Goal: Task Accomplishment & Management: Manage account settings

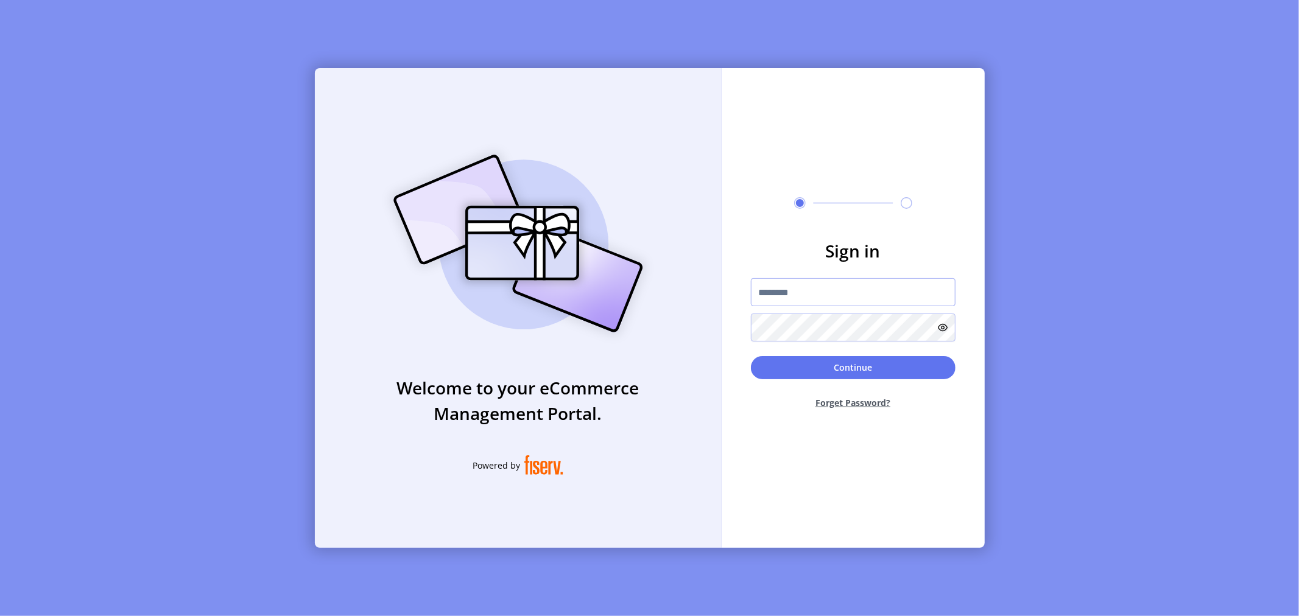
click at [811, 296] on input "text" at bounding box center [853, 292] width 205 height 28
type input "*"
drag, startPoint x: 757, startPoint y: 306, endPoint x: 764, endPoint y: 293, distance: 14.2
click at [757, 306] on div at bounding box center [853, 309] width 205 height 63
click at [764, 293] on input "text" at bounding box center [853, 292] width 205 height 28
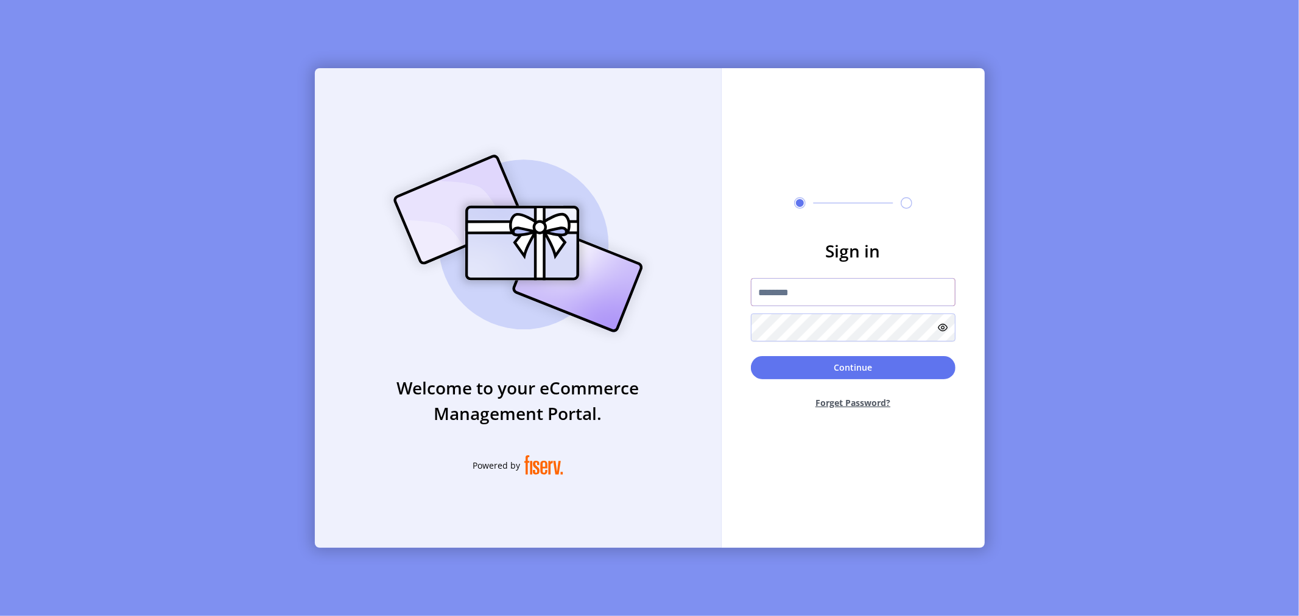
paste input "**********"
type input "**********"
click at [794, 370] on button "Continue" at bounding box center [853, 367] width 205 height 23
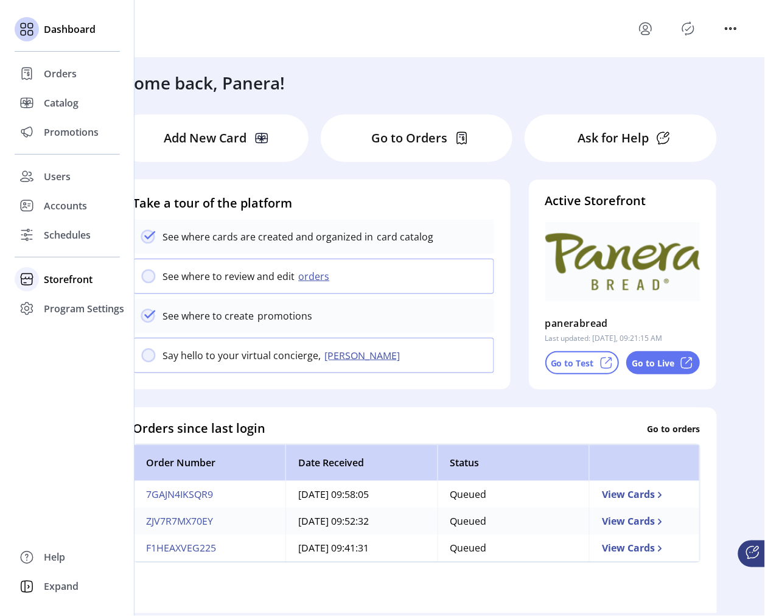
click at [57, 276] on span "Storefront" at bounding box center [68, 279] width 49 height 15
click at [61, 305] on span "Configuration" at bounding box center [76, 304] width 64 height 15
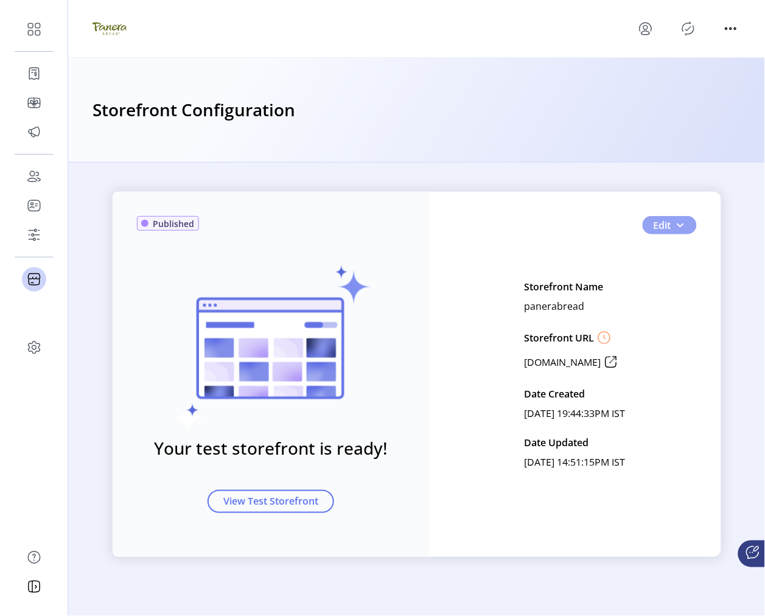
click at [660, 226] on span "Edit" at bounding box center [663, 225] width 18 height 15
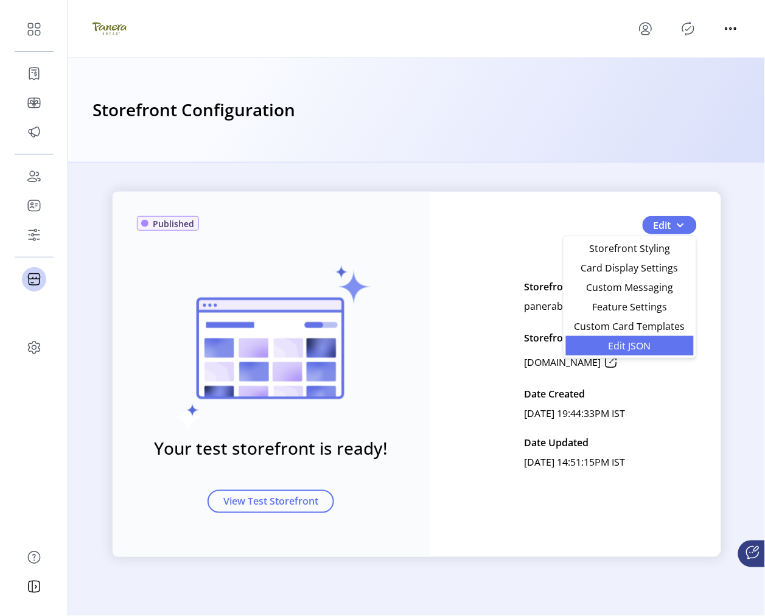
click at [638, 341] on span "Edit JSON" at bounding box center [630, 346] width 113 height 10
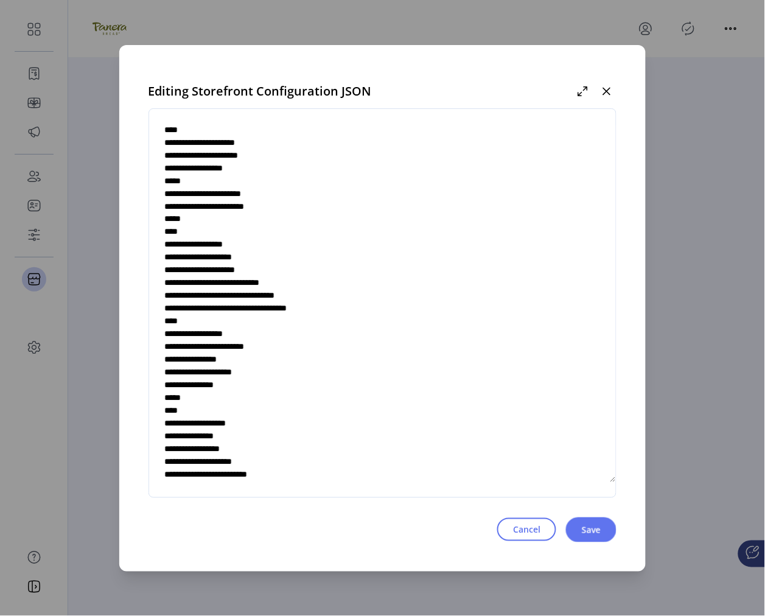
scroll to position [4771, 0]
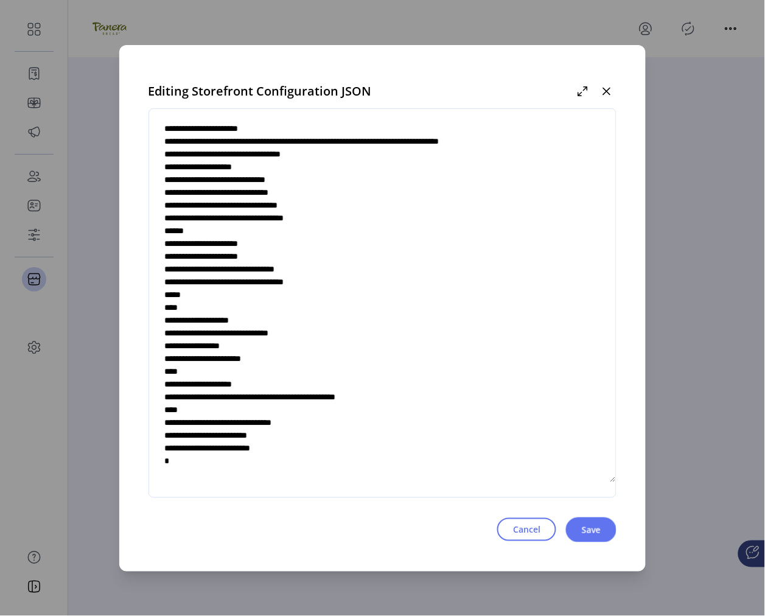
click at [285, 360] on textarea at bounding box center [383, 303] width 468 height 359
click at [297, 356] on textarea at bounding box center [383, 303] width 468 height 359
type textarea "**********"
click at [580, 534] on button "Save" at bounding box center [591, 530] width 51 height 25
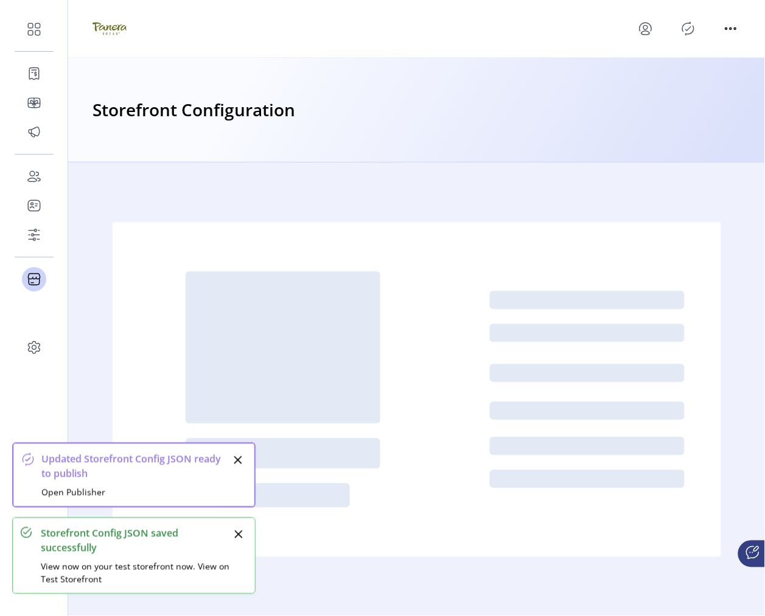
click at [689, 30] on icon "Publisher Panel" at bounding box center [688, 28] width 19 height 19
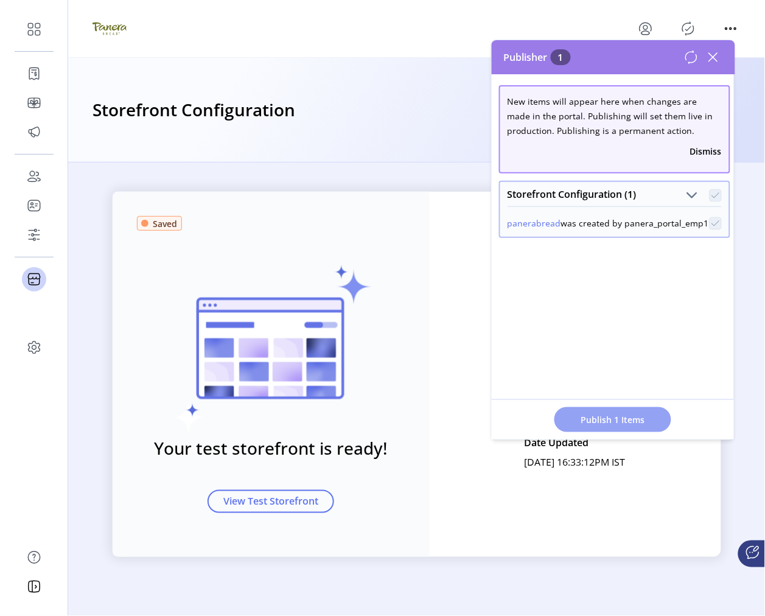
click at [603, 427] on button "Publish 1 Items" at bounding box center [613, 419] width 117 height 25
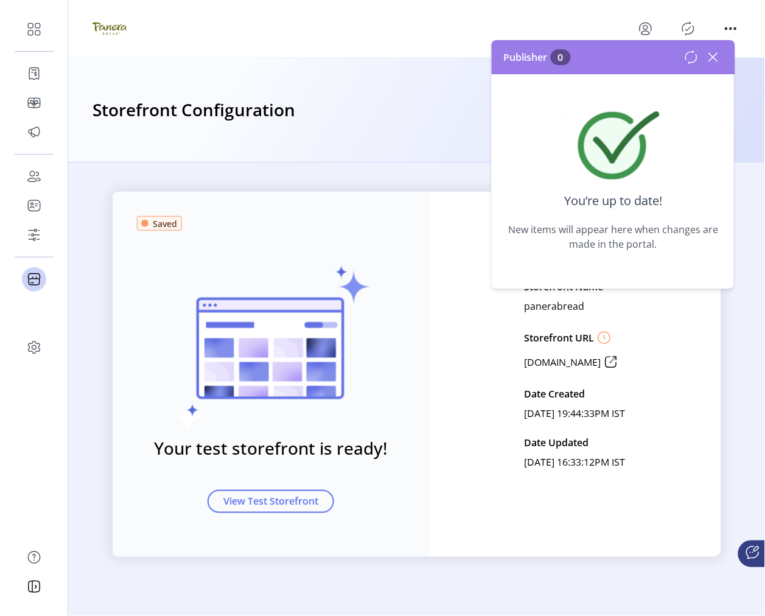
click at [423, 138] on div "Storefront Configuration" at bounding box center [416, 110] width 697 height 105
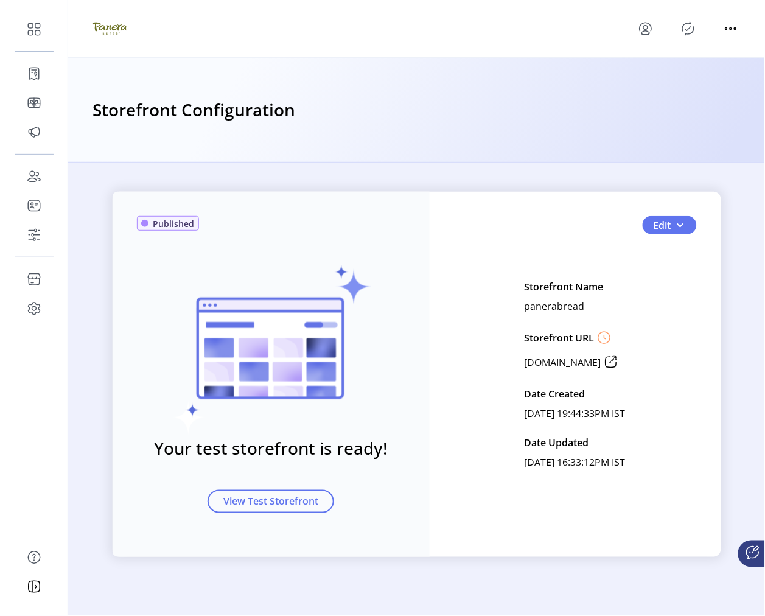
click at [431, 150] on div "Storefront Configuration" at bounding box center [416, 110] width 697 height 105
click at [659, 233] on button "Edit" at bounding box center [670, 225] width 54 height 18
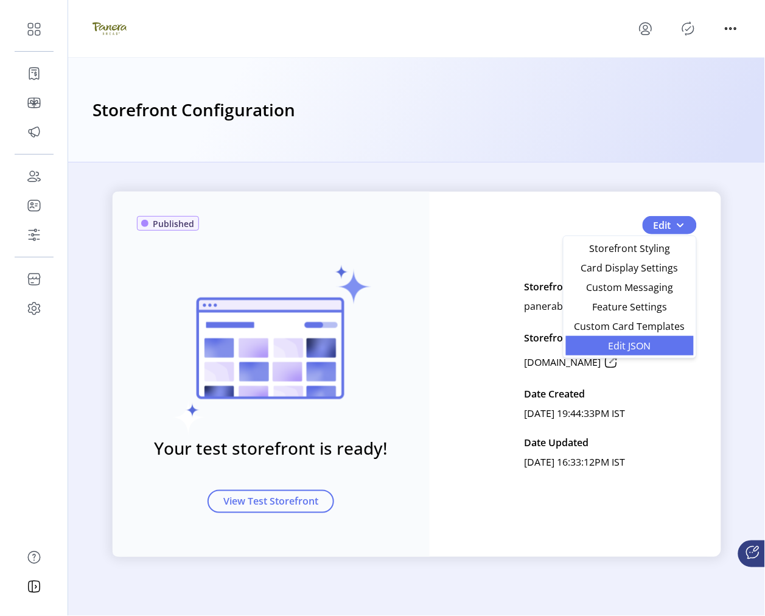
click at [625, 345] on span "Edit JSON" at bounding box center [630, 346] width 113 height 10
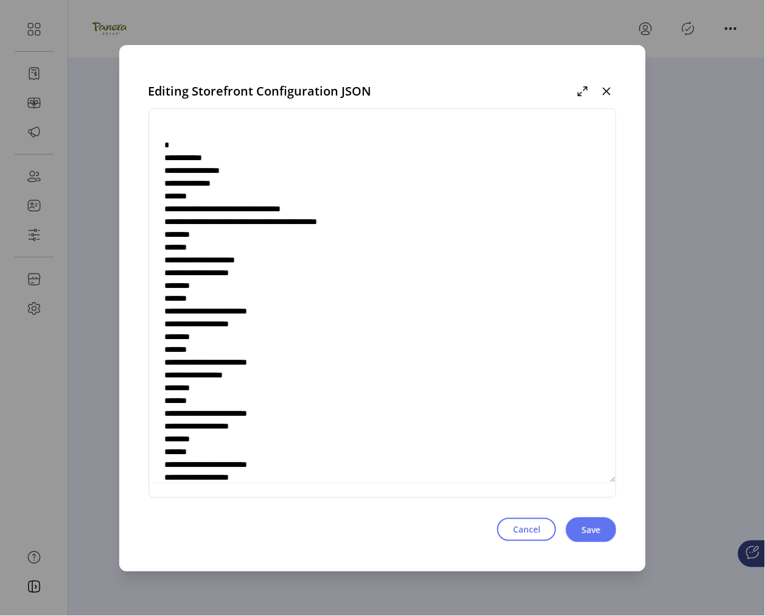
scroll to position [4771, 0]
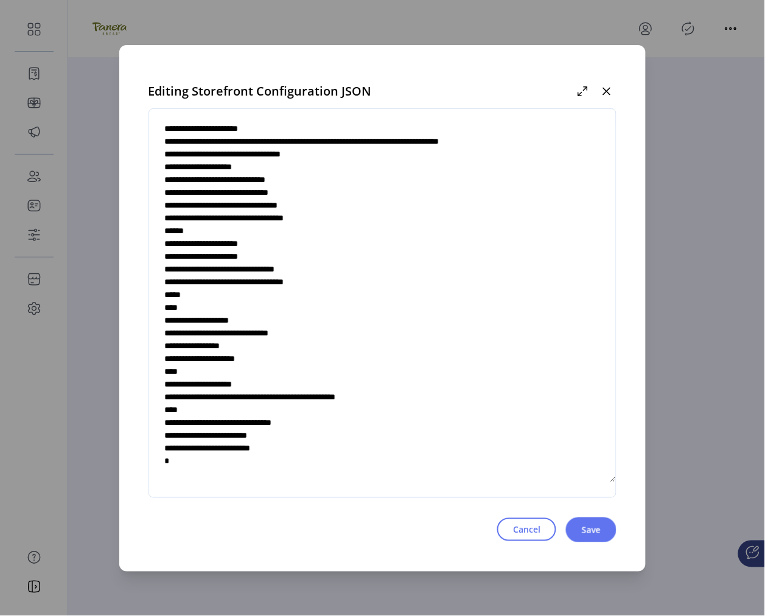
drag, startPoint x: 236, startPoint y: 332, endPoint x: 329, endPoint y: 331, distance: 93.8
click at [329, 331] on textarea at bounding box center [383, 303] width 468 height 359
click at [278, 358] on textarea at bounding box center [383, 303] width 468 height 359
type textarea "**********"
click at [586, 528] on span "Save" at bounding box center [591, 530] width 19 height 13
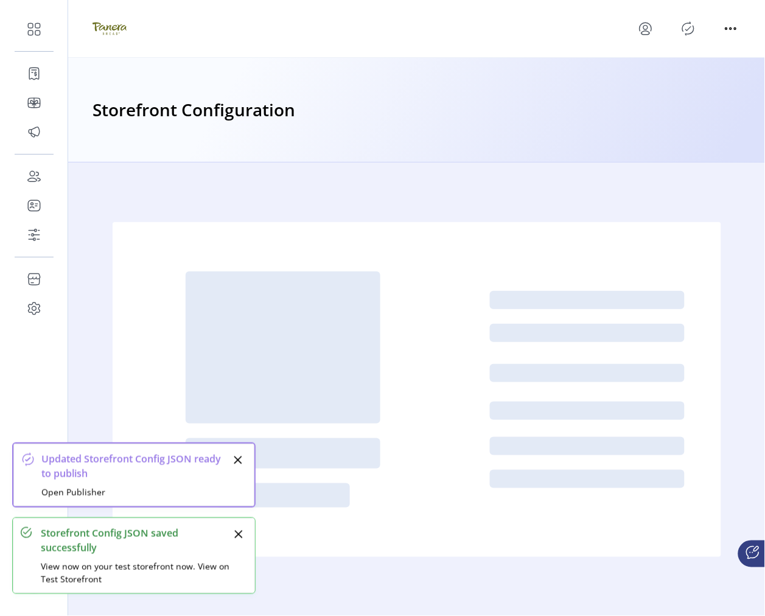
click at [689, 33] on icon "Publisher Panel" at bounding box center [688, 28] width 19 height 19
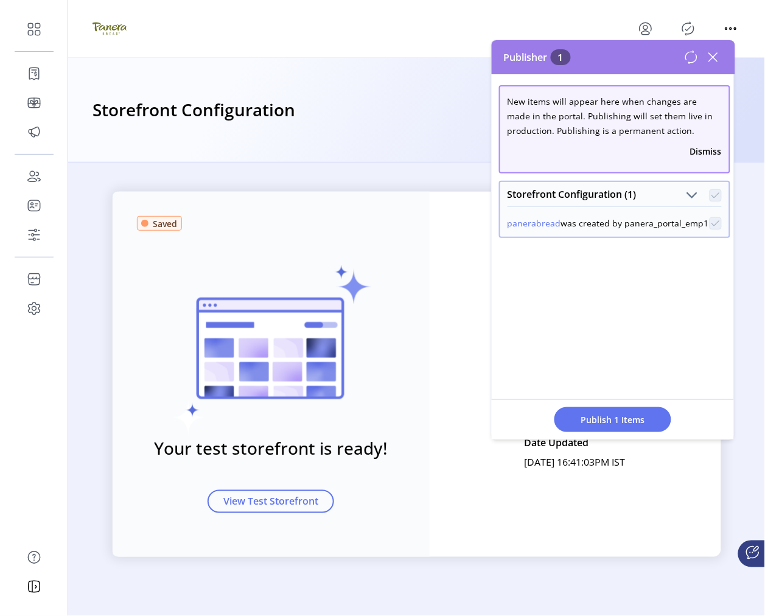
click at [605, 415] on span "Publish 1 Items" at bounding box center [613, 419] width 85 height 13
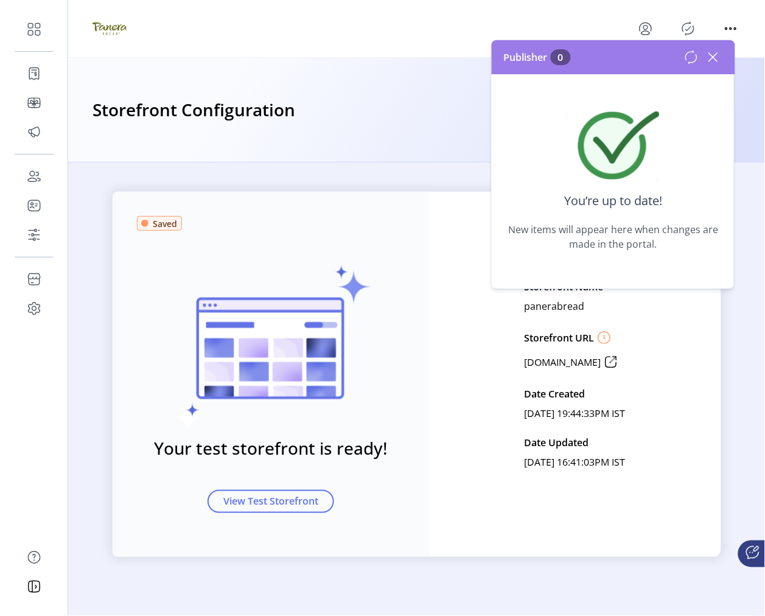
click at [402, 152] on div "Storefront Configuration" at bounding box center [416, 110] width 697 height 105
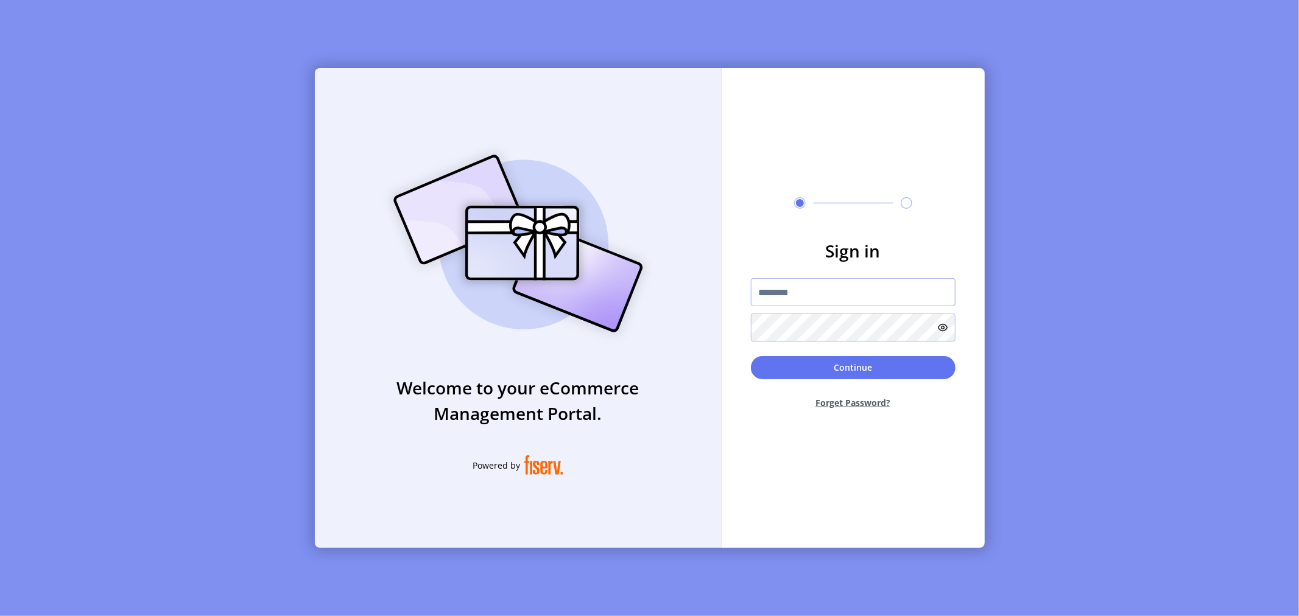
click at [805, 290] on input "text" at bounding box center [853, 292] width 205 height 28
click at [773, 294] on input "text" at bounding box center [853, 292] width 205 height 28
paste input "**********"
type input "**********"
click at [775, 374] on button "Continue" at bounding box center [853, 367] width 205 height 23
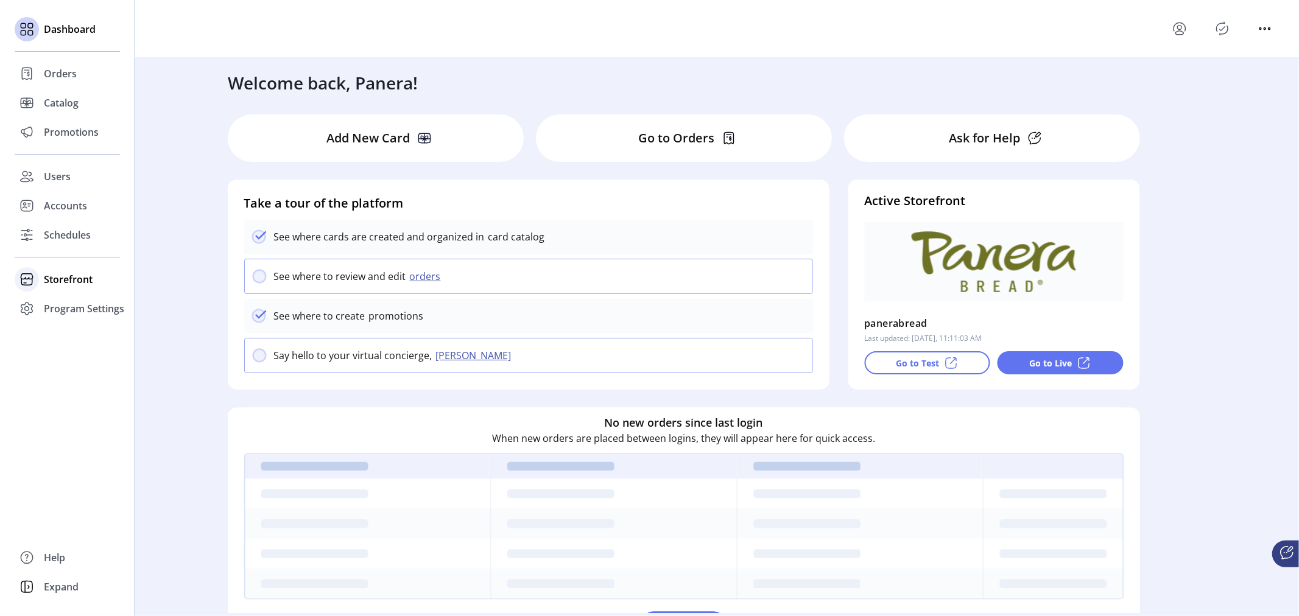
click at [51, 280] on span "Storefront" at bounding box center [68, 279] width 49 height 15
click at [59, 300] on span "Configuration" at bounding box center [76, 304] width 64 height 15
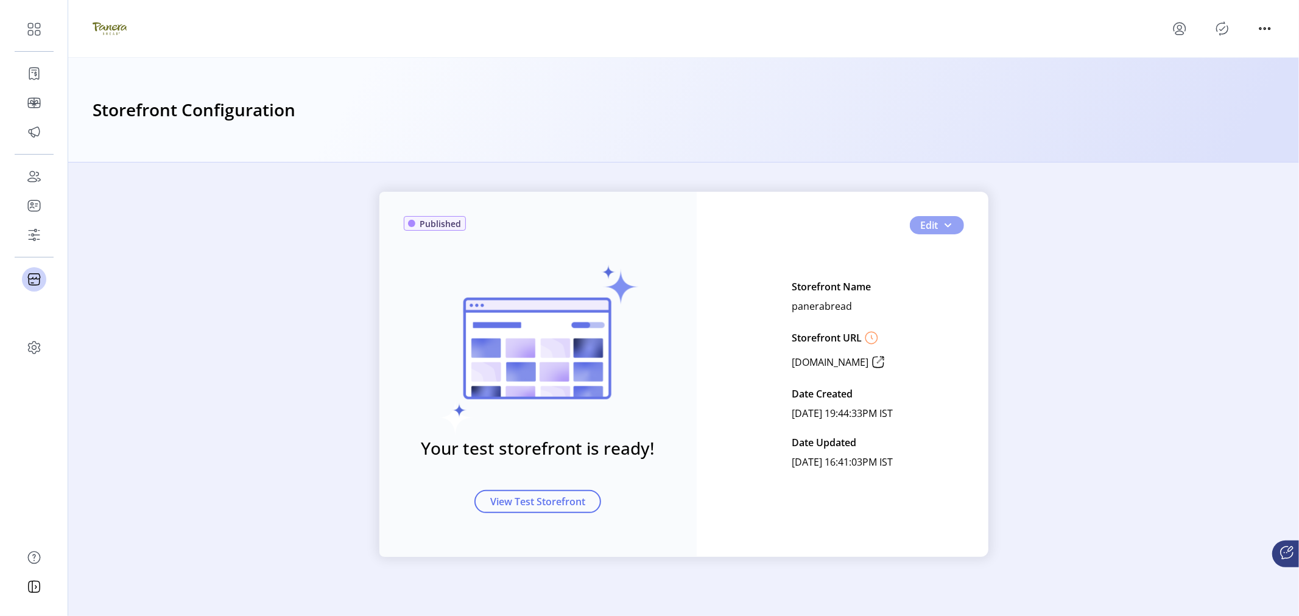
click at [936, 227] on span "Edit" at bounding box center [930, 225] width 18 height 15
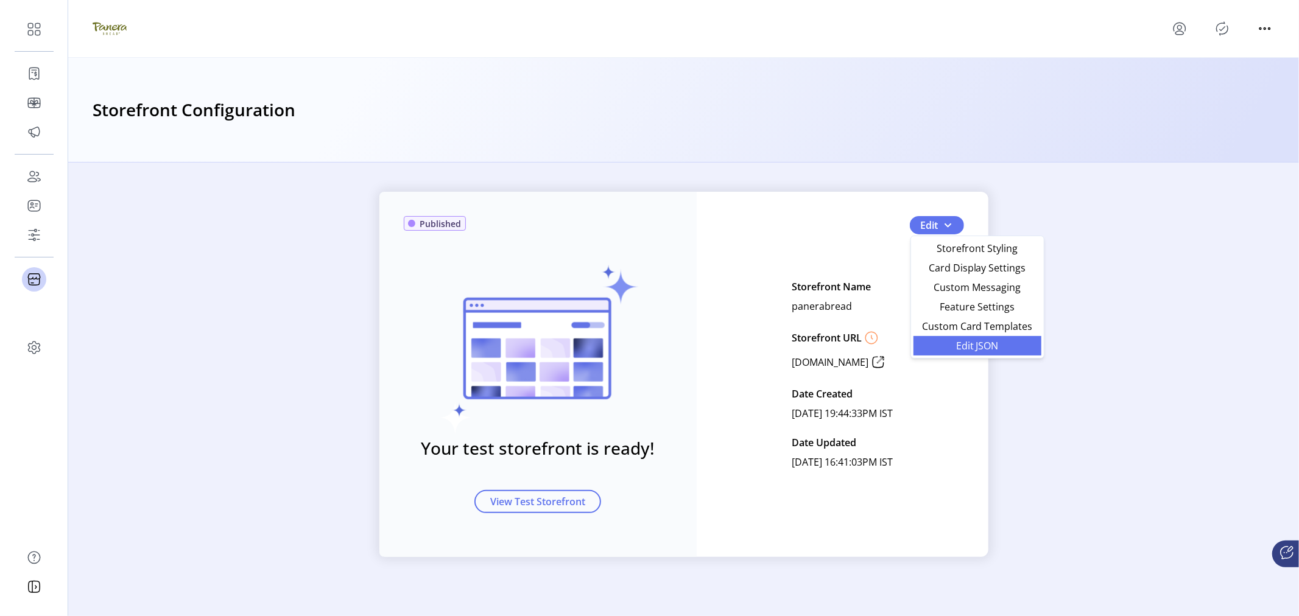
click at [962, 345] on span "Edit JSON" at bounding box center [977, 346] width 113 height 10
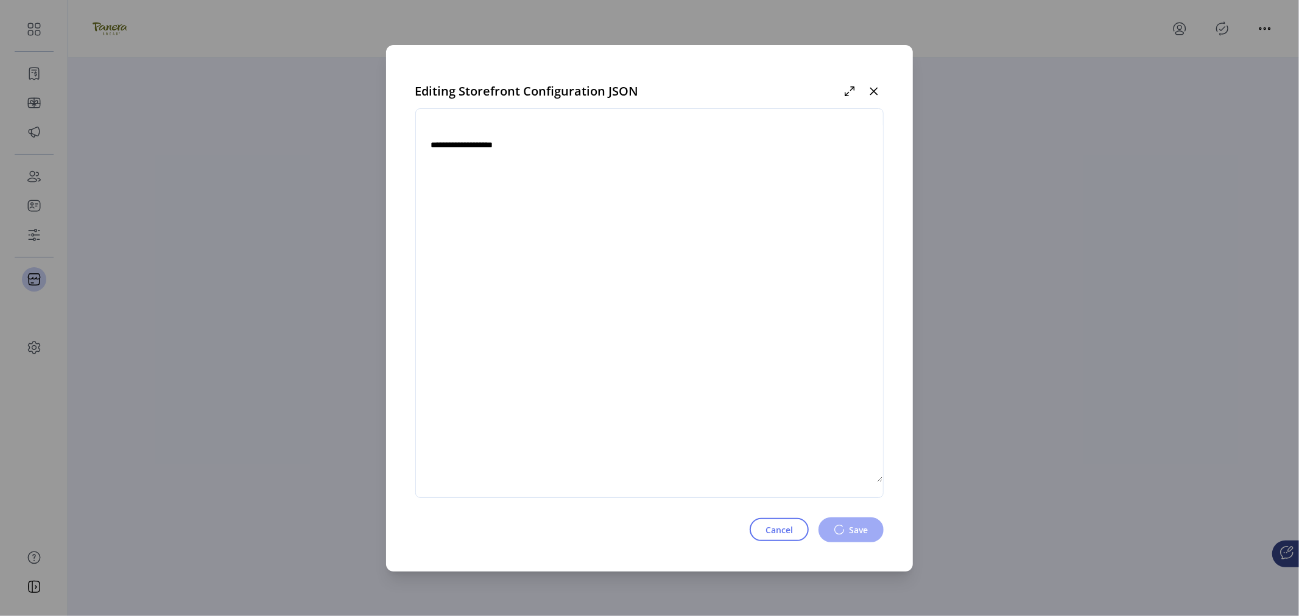
type textarea "**********"
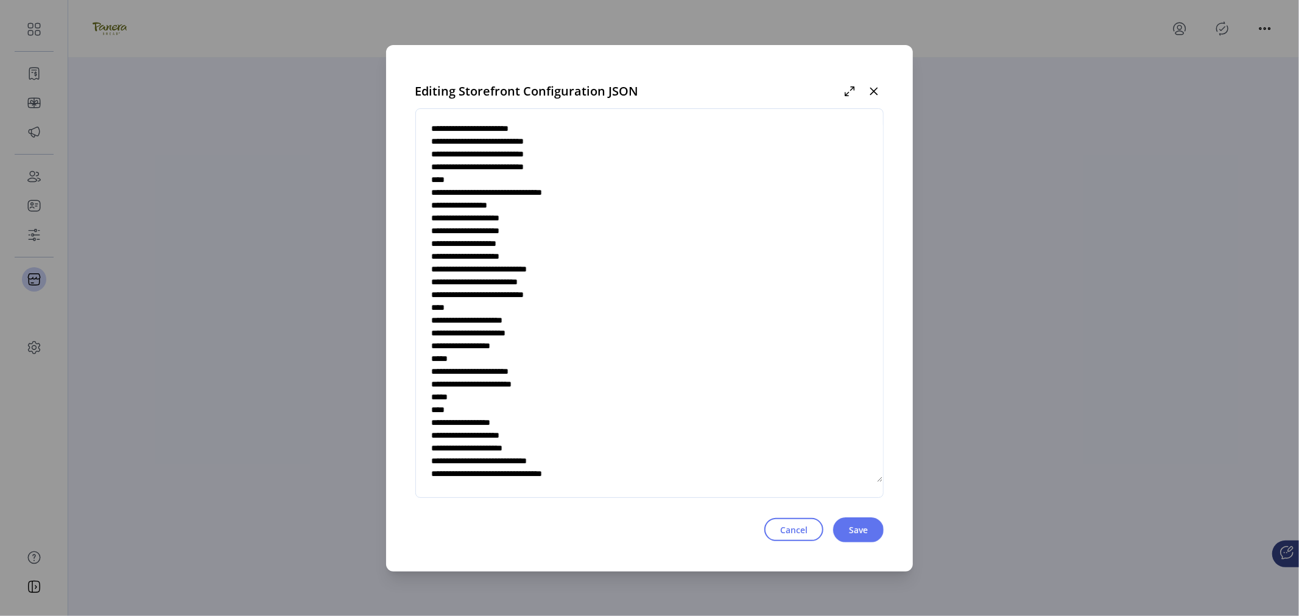
scroll to position [4771, 0]
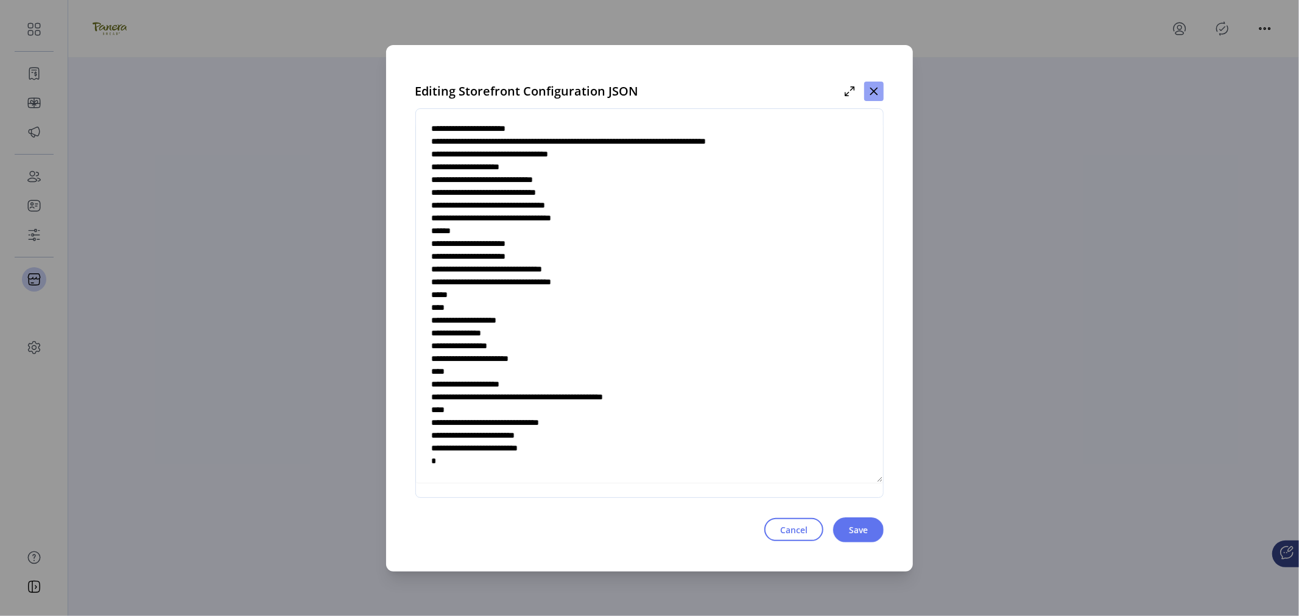
click at [867, 85] on button "button" at bounding box center [873, 91] width 19 height 19
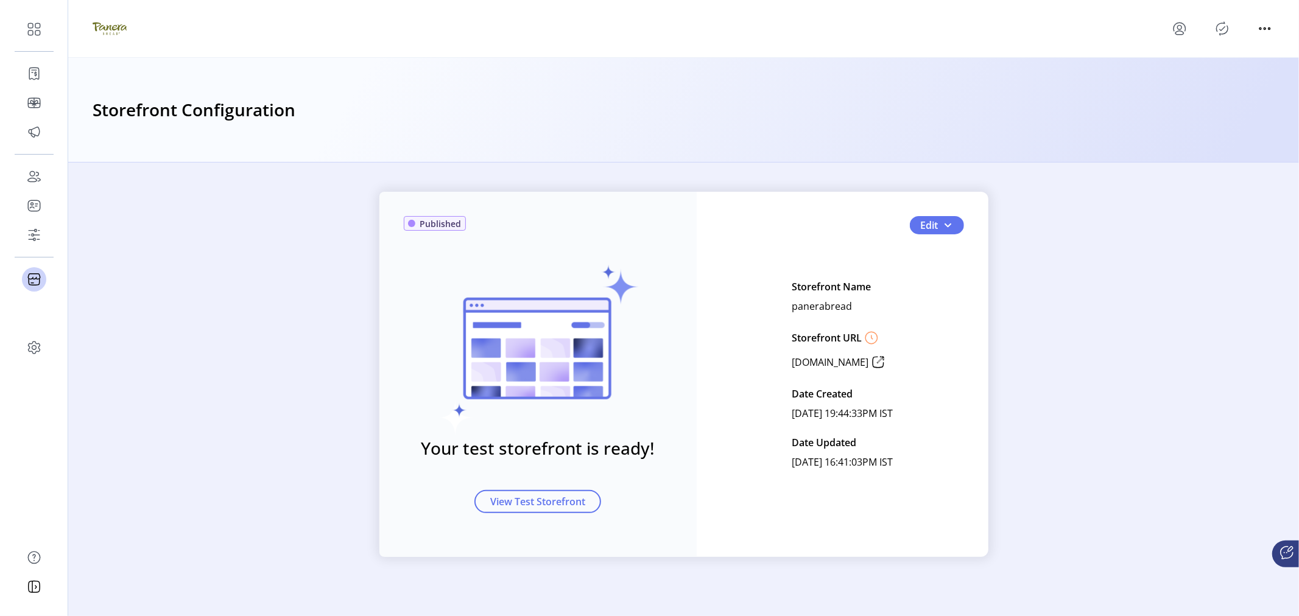
click at [1215, 33] on icon "Publisher Panel" at bounding box center [1221, 28] width 19 height 19
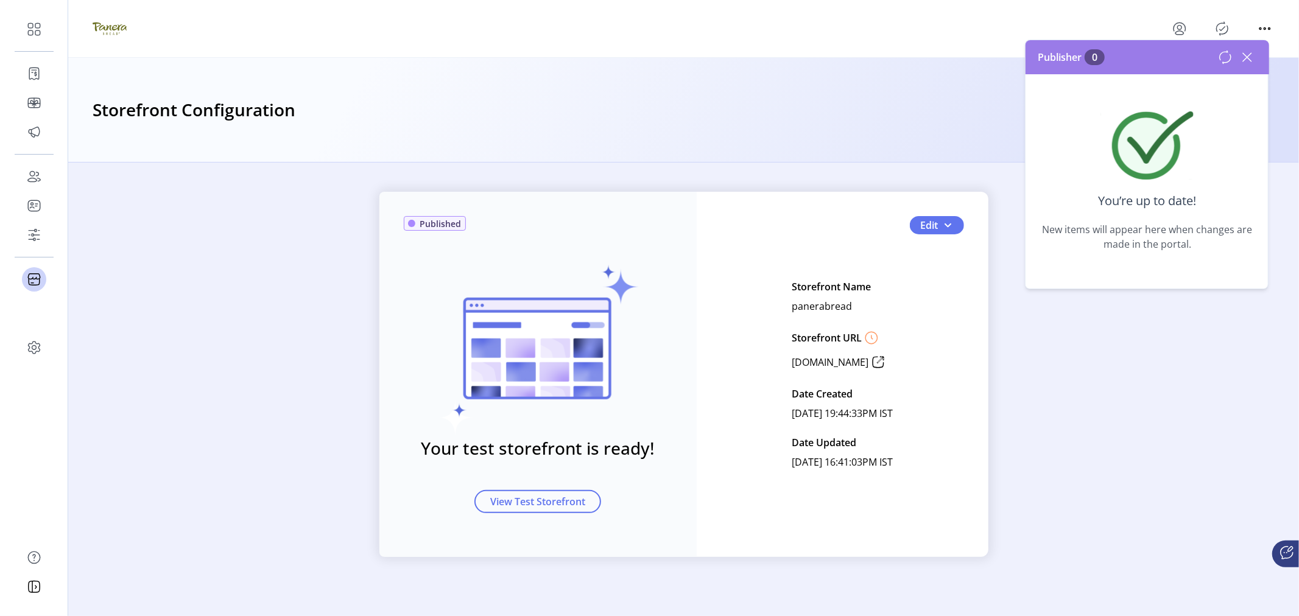
click at [1247, 56] on icon at bounding box center [1246, 56] width 19 height 19
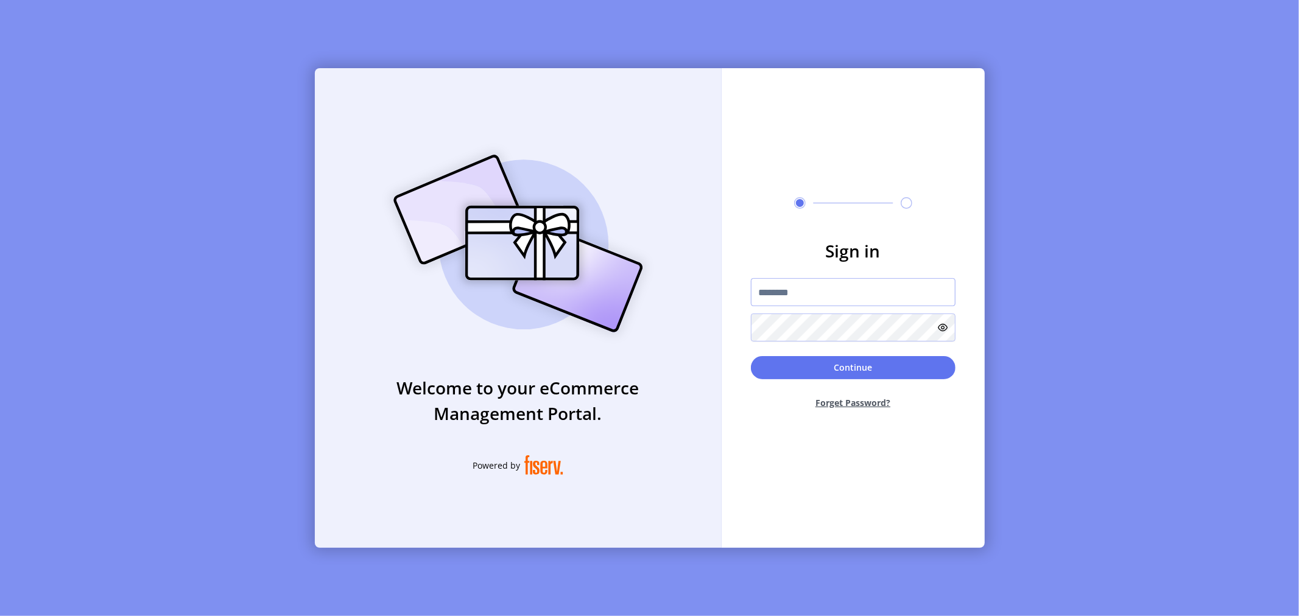
click at [803, 286] on input "text" at bounding box center [853, 292] width 205 height 28
paste input "**********"
type input "**********"
click at [684, 448] on div "Welcome to your eCommerce Management Portal. Powered by" at bounding box center [518, 308] width 407 height 480
click at [776, 356] on button "Continue" at bounding box center [853, 367] width 205 height 23
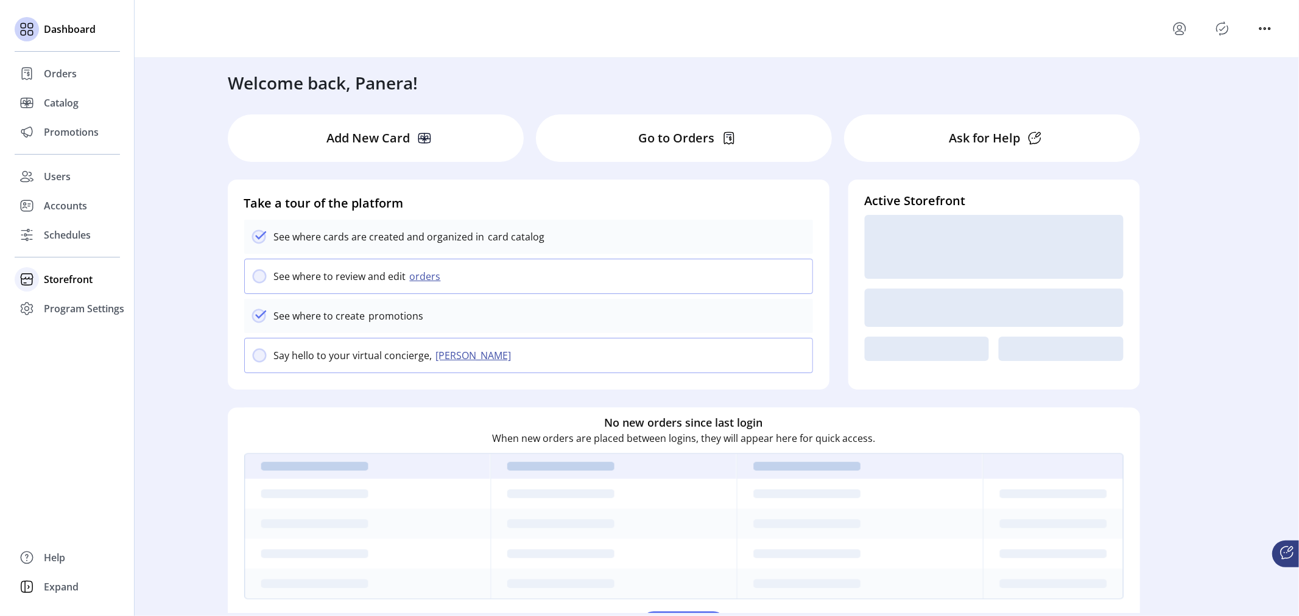
click at [74, 281] on span "Storefront" at bounding box center [68, 279] width 49 height 15
click at [82, 307] on span "Configuration" at bounding box center [76, 304] width 64 height 15
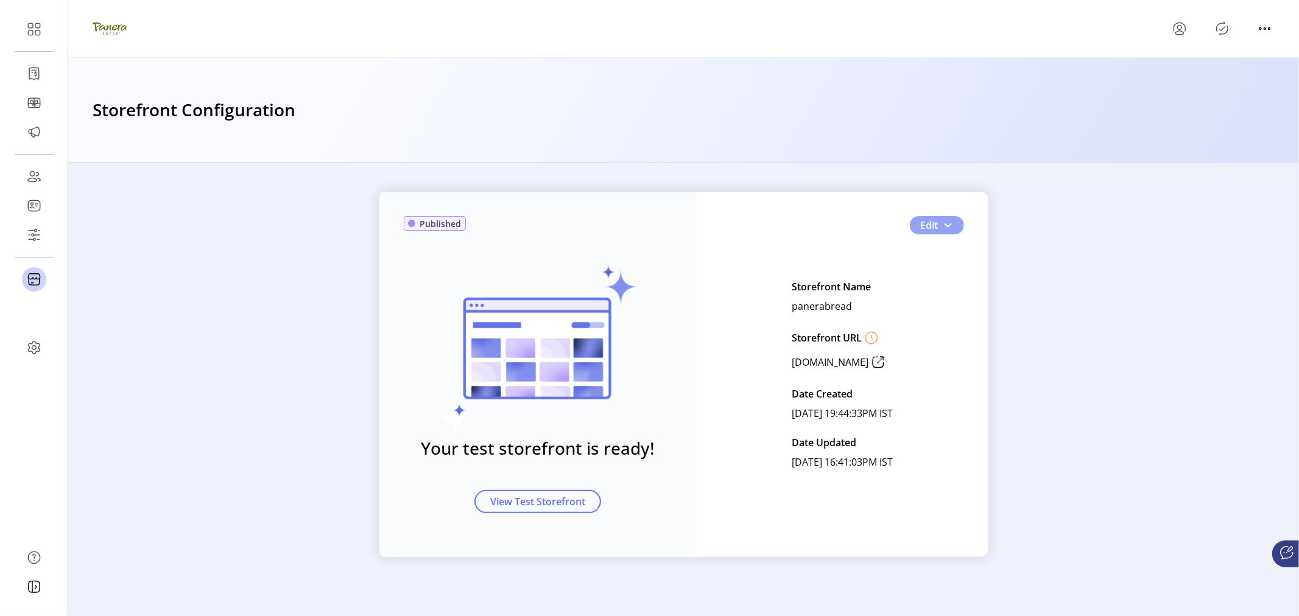
click at [933, 234] on button "Edit" at bounding box center [937, 225] width 54 height 18
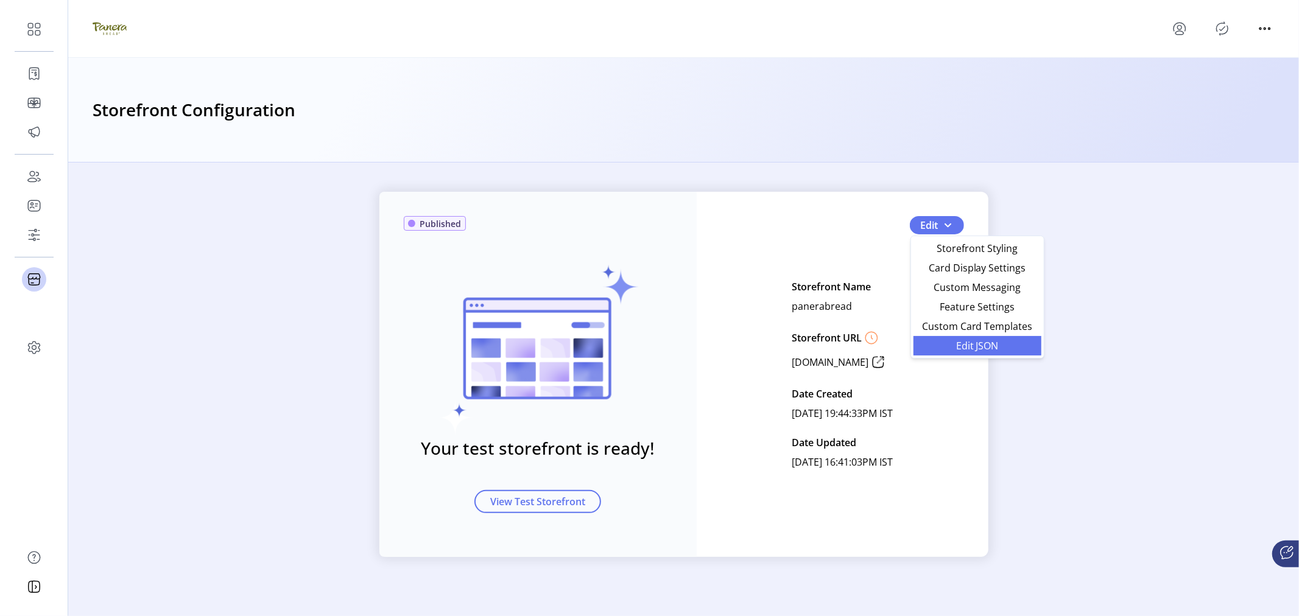
click at [952, 344] on span "Edit JSON" at bounding box center [977, 346] width 113 height 10
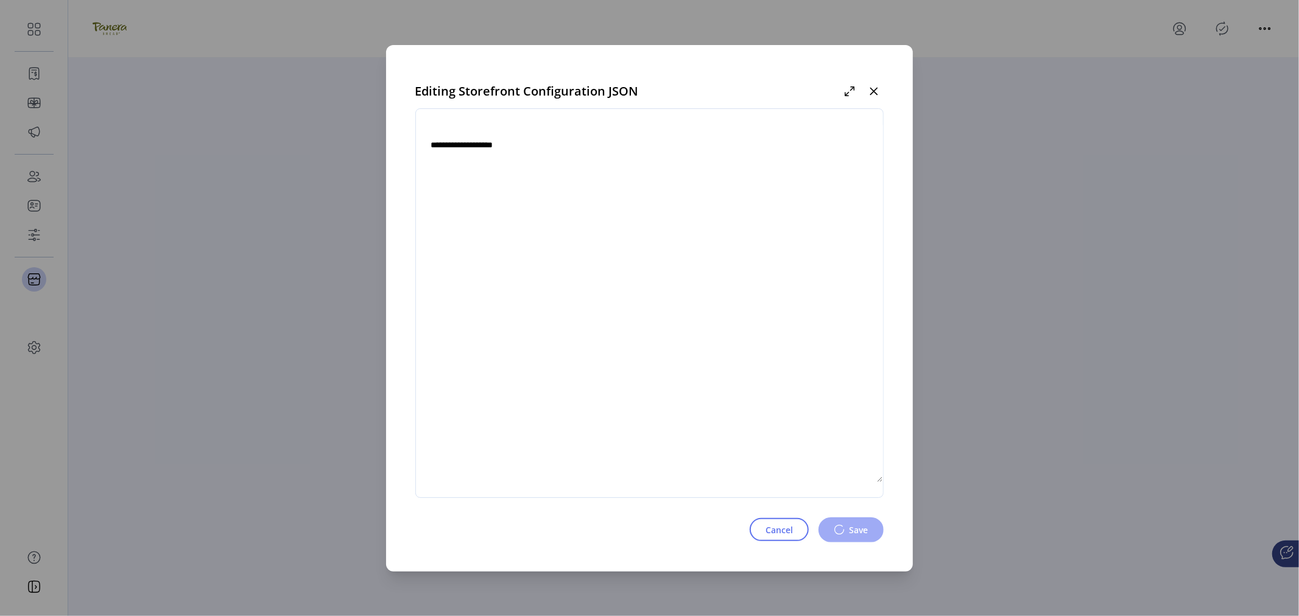
type textarea "**********"
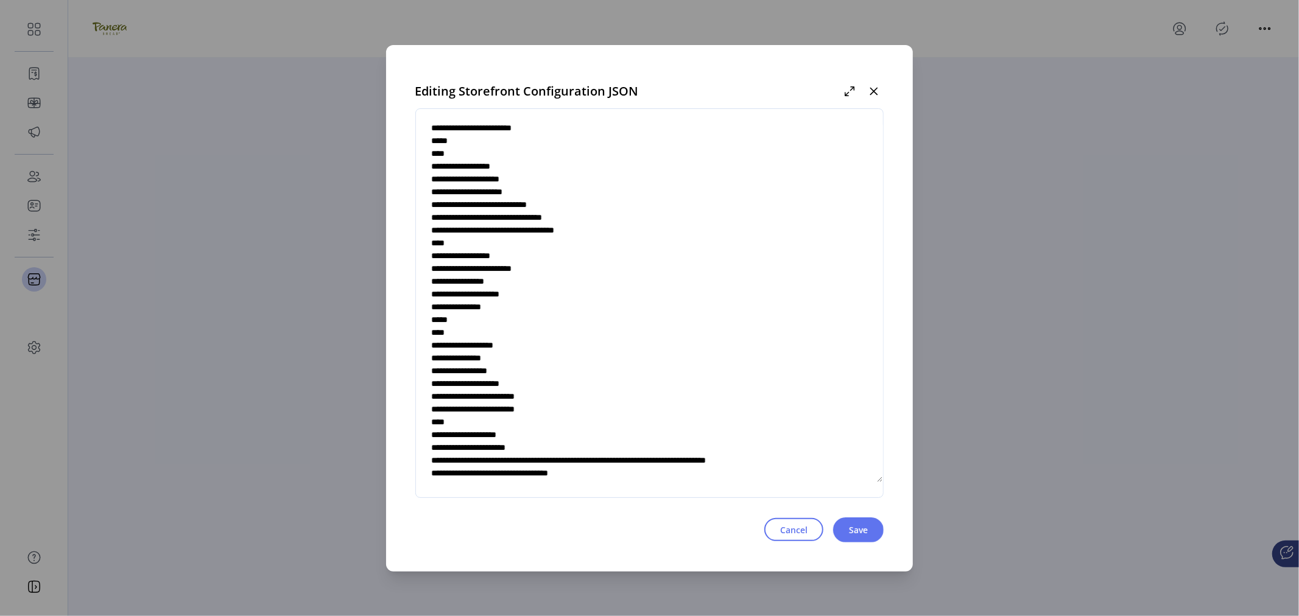
scroll to position [4771, 0]
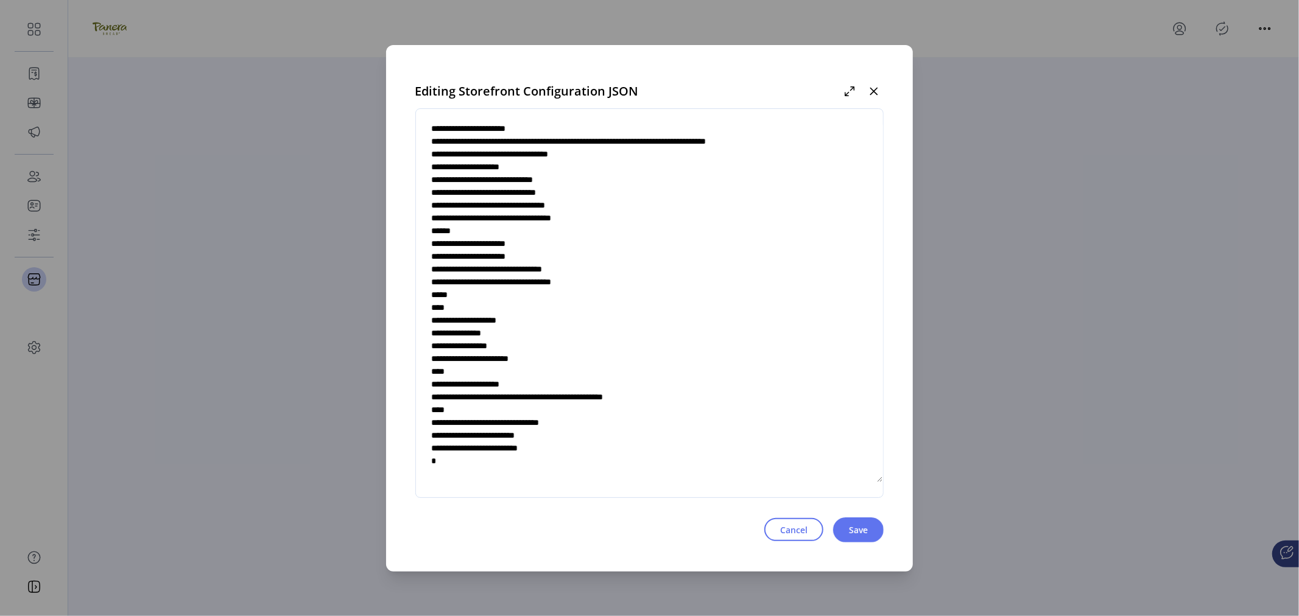
drag, startPoint x: 580, startPoint y: 366, endPoint x: 434, endPoint y: 311, distance: 156.1
click at [434, 311] on textarea at bounding box center [650, 303] width 468 height 359
